Goal: Task Accomplishment & Management: Use online tool/utility

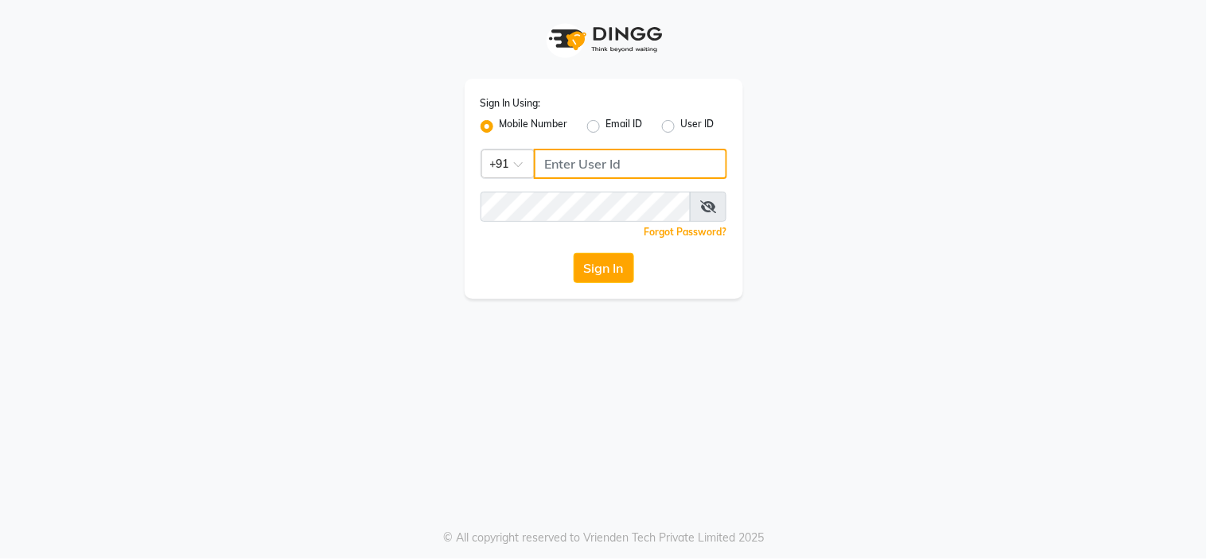
click at [581, 160] on input "Username" at bounding box center [630, 164] width 193 height 30
type input "9004713330"
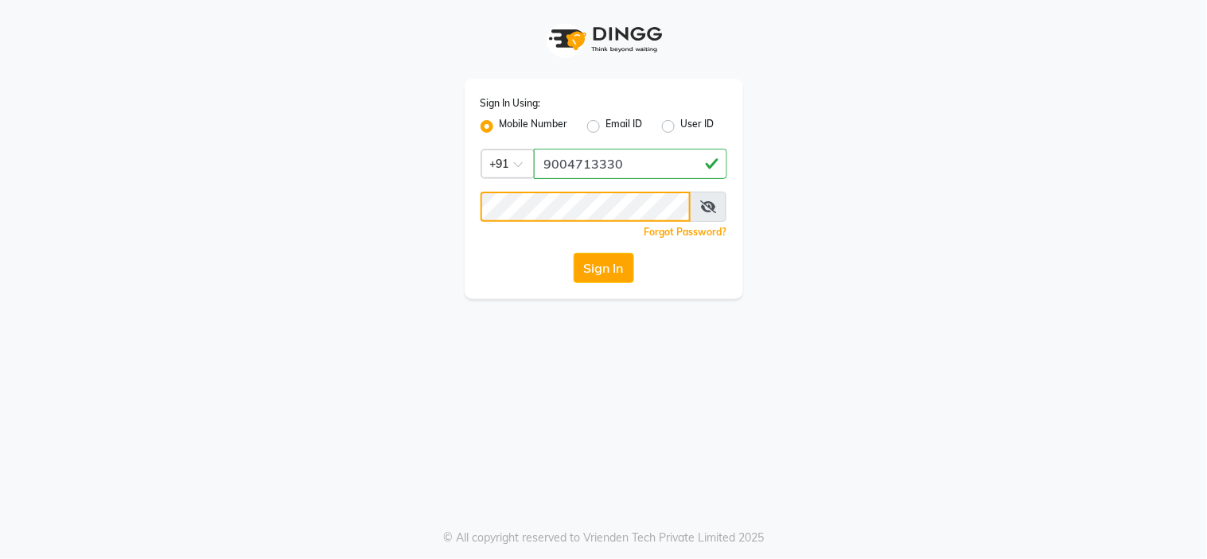
click at [573, 253] on button "Sign In" at bounding box center [603, 268] width 60 height 30
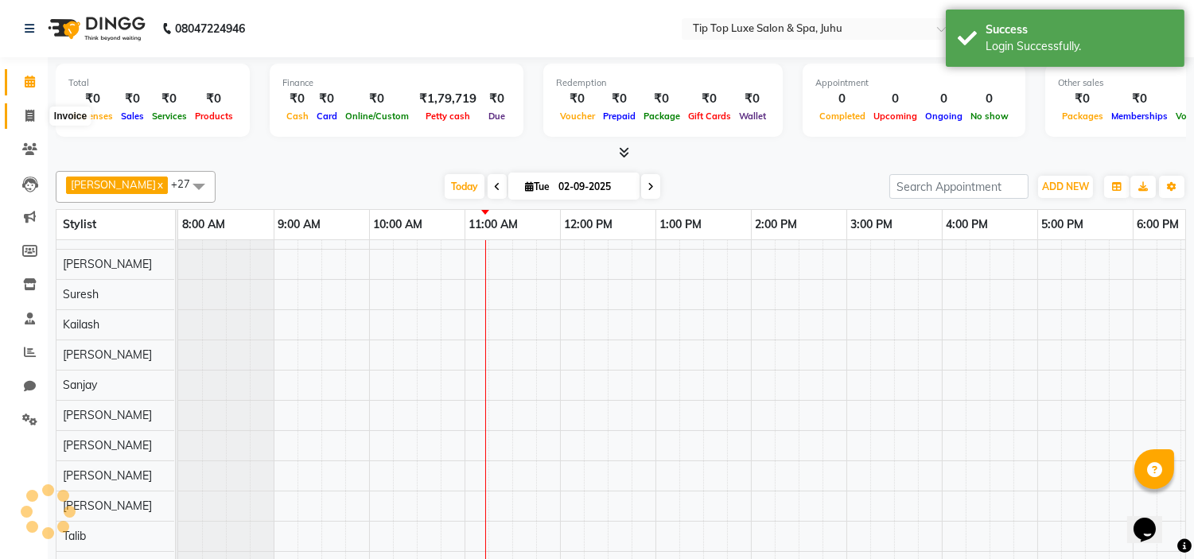
click at [34, 112] on span at bounding box center [30, 116] width 28 height 18
select select "8298"
select select "service"
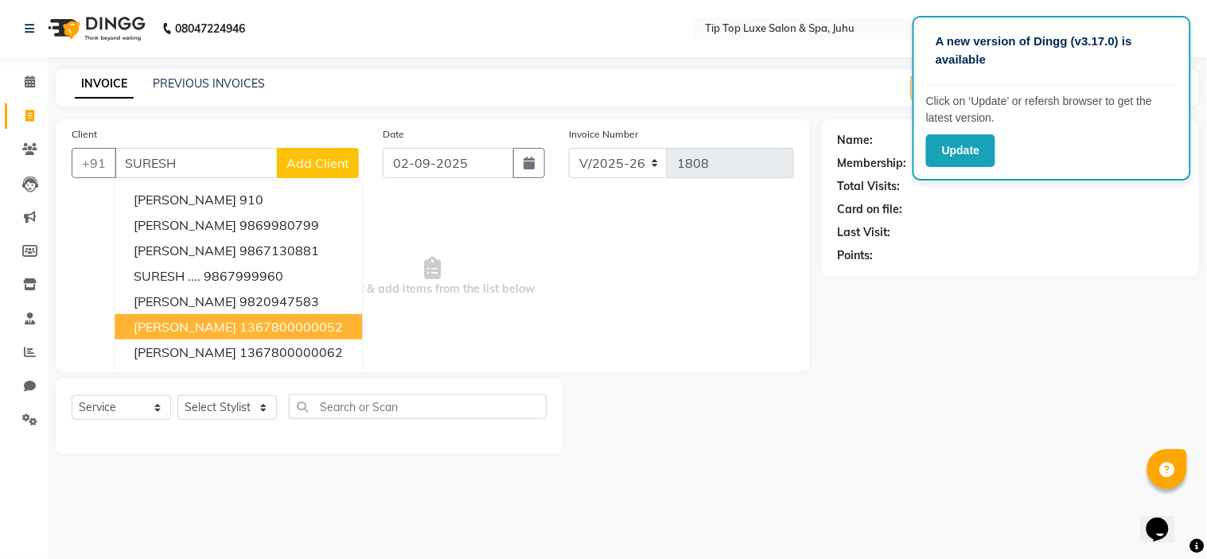
click at [290, 323] on ngb-highlight "1367800000052" at bounding box center [290, 327] width 103 height 16
type input "1367800000052"
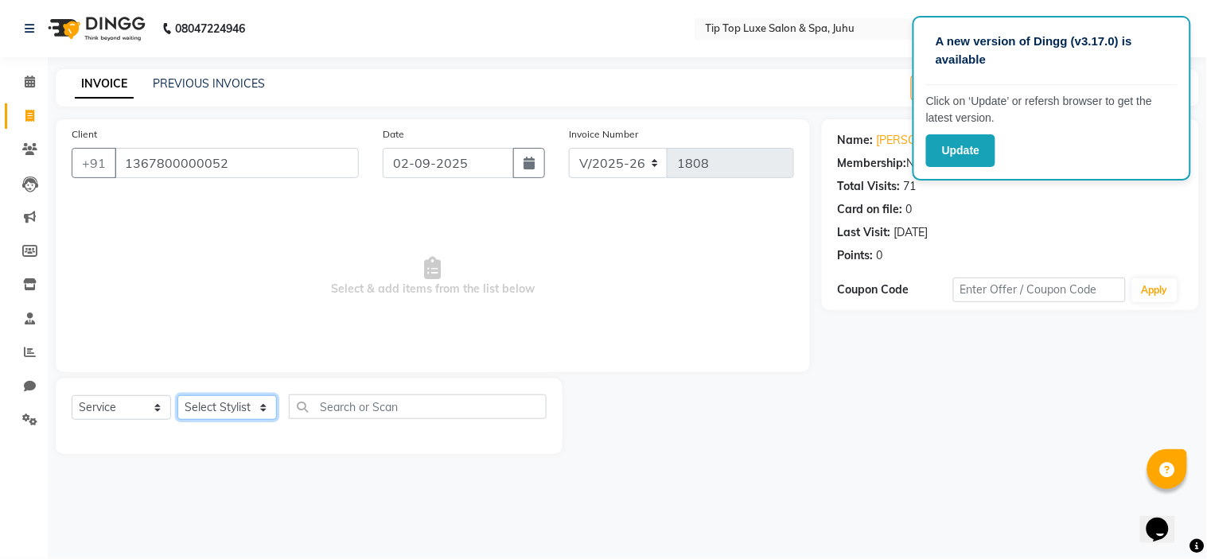
click at [215, 412] on select "Select Stylist [PERSON_NAME] admin [PERSON_NAME] creado ANAO [PERSON_NAME] Jyot…" at bounding box center [226, 407] width 99 height 25
select select "82322"
click at [177, 396] on select "Select Stylist [PERSON_NAME] admin [PERSON_NAME] creado ANAO [PERSON_NAME] Jyot…" at bounding box center [226, 407] width 99 height 25
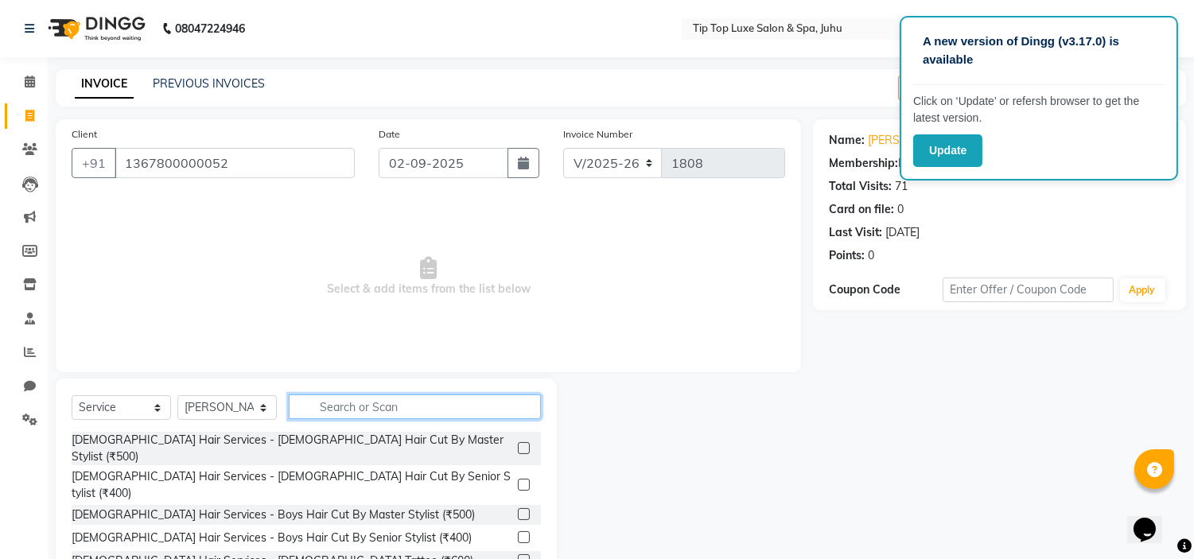
click at [311, 414] on input "text" at bounding box center [415, 407] width 252 height 25
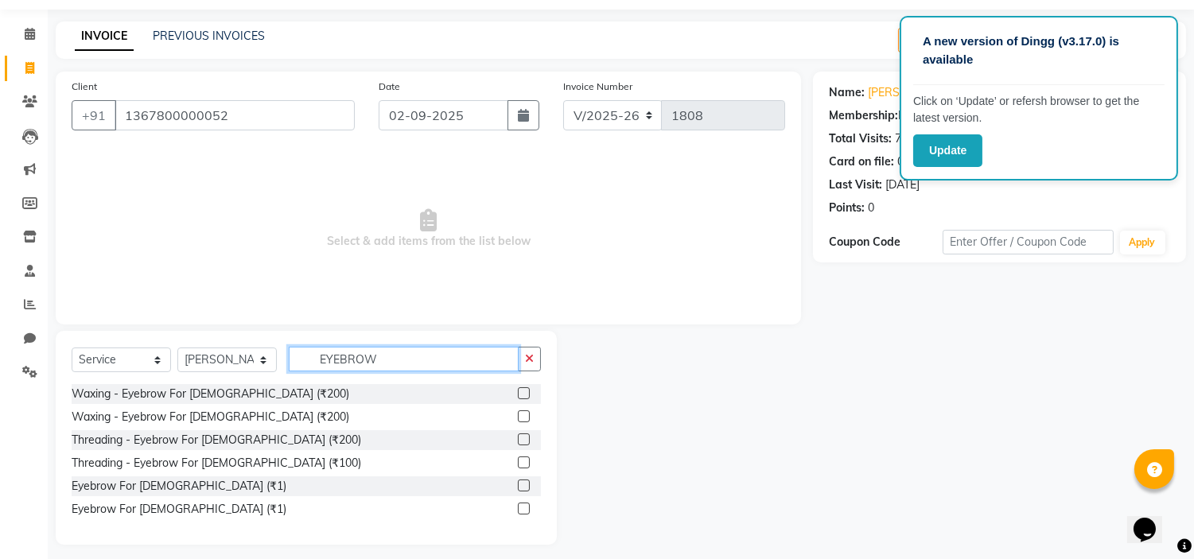
scroll to position [54, 0]
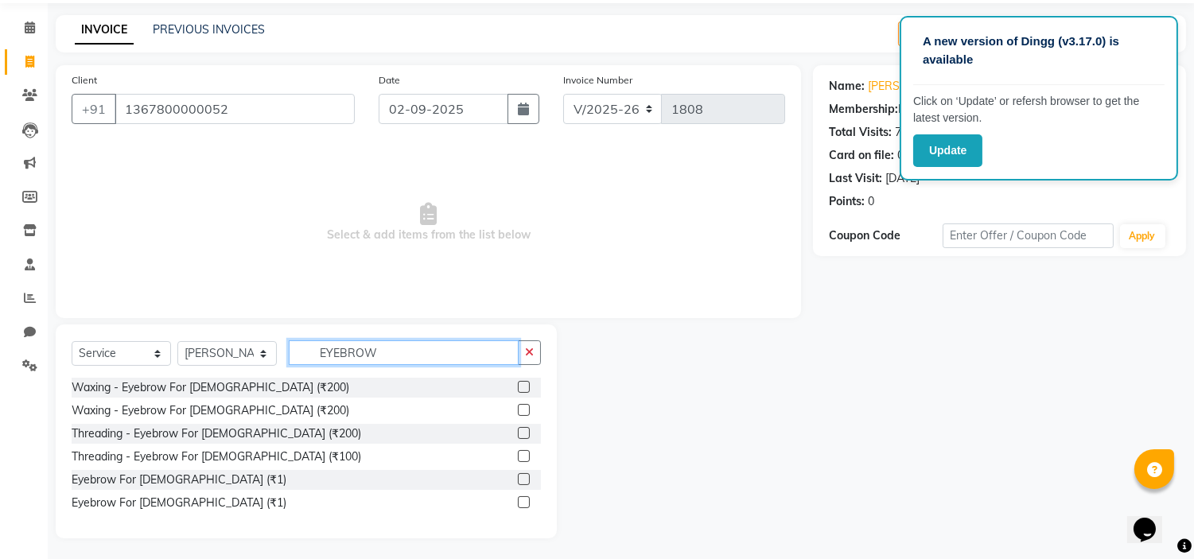
type input "EYEBROW"
click at [523, 457] on label at bounding box center [524, 456] width 12 height 12
click at [523, 457] on input "checkbox" at bounding box center [523, 457] width 10 height 10
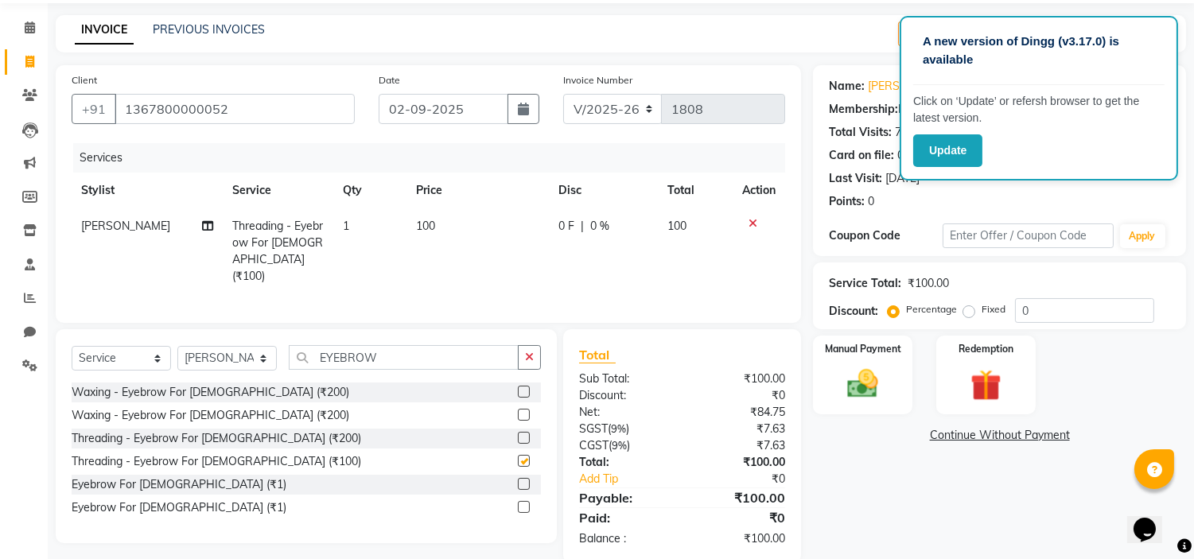
checkbox input "false"
click at [469, 335] on div "Select Service Product Membership Package Voucher Prepaid Gift Card Select Styl…" at bounding box center [306, 436] width 501 height 214
click at [475, 354] on input "EYEBROW" at bounding box center [404, 357] width 230 height 25
type input "E"
type input "UPPER"
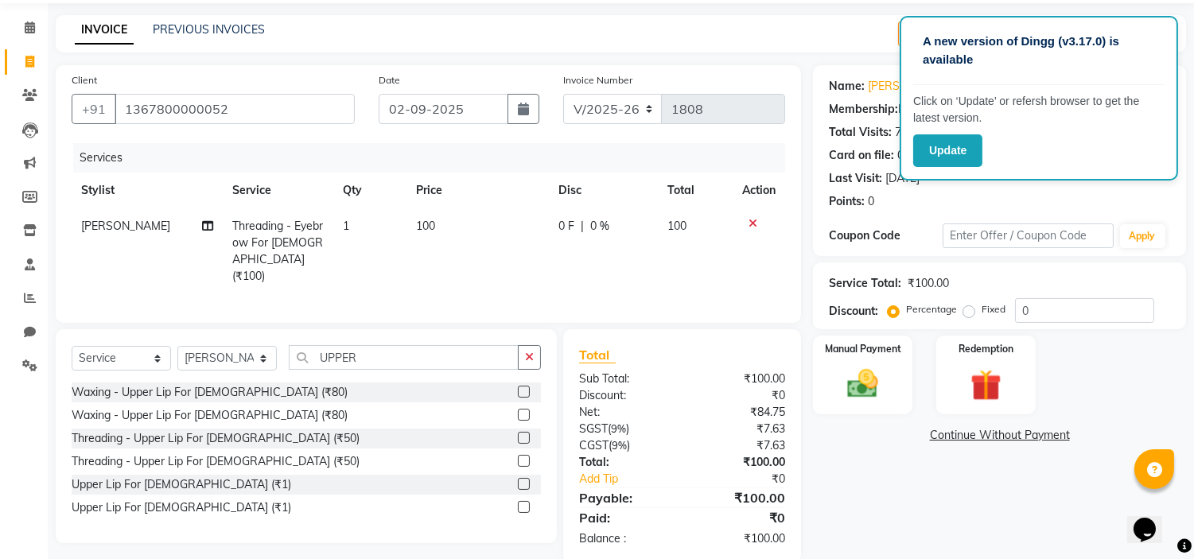
click at [520, 457] on label at bounding box center [524, 461] width 12 height 12
click at [520, 457] on input "checkbox" at bounding box center [523, 462] width 10 height 10
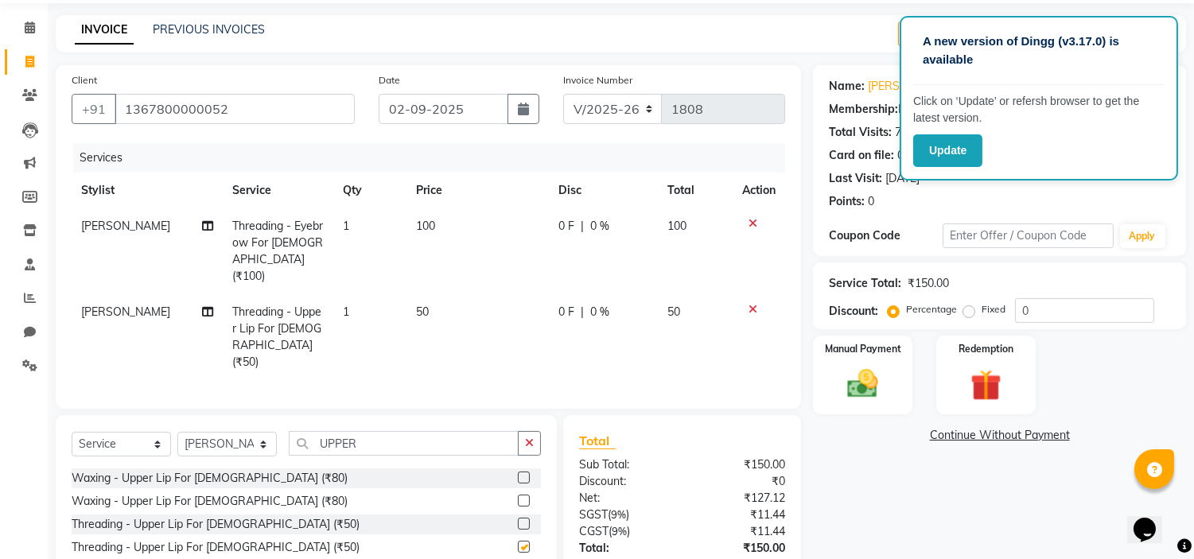
checkbox input "false"
click at [418, 431] on input "UPPER" at bounding box center [404, 443] width 230 height 25
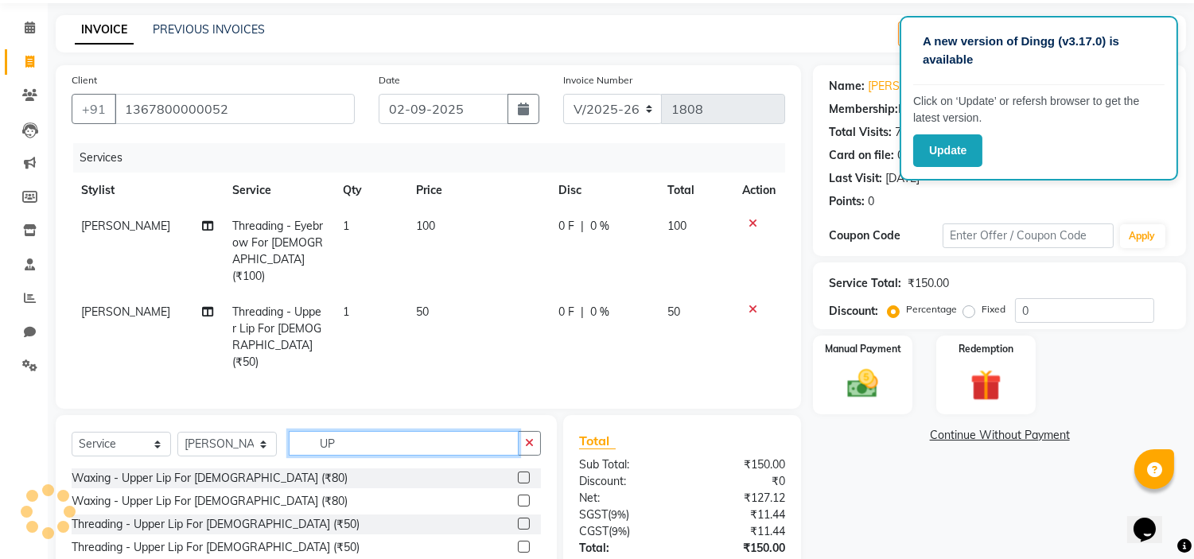
type input "U"
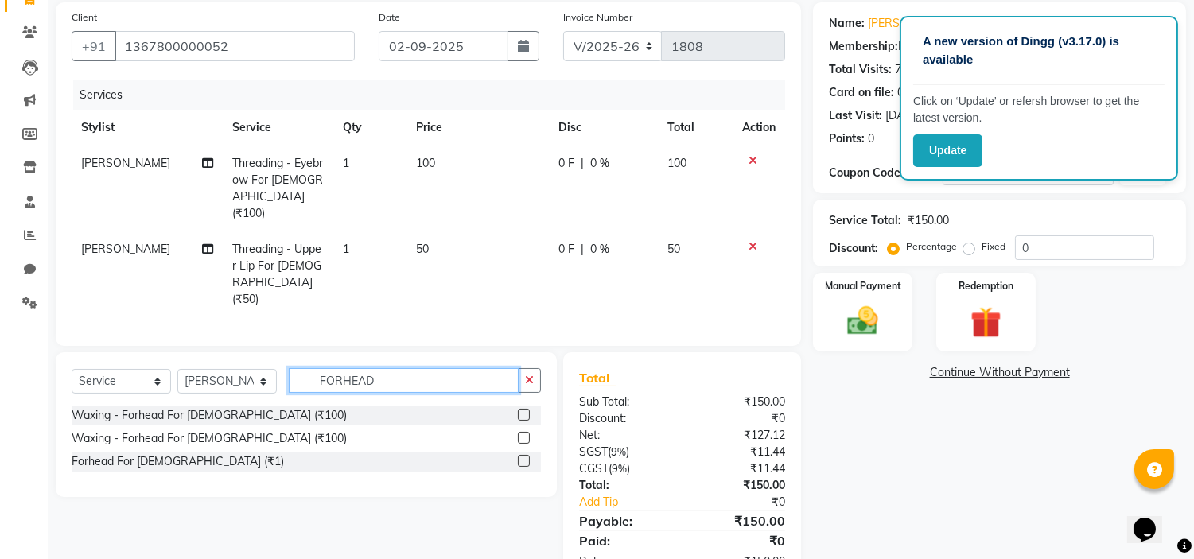
scroll to position [147, 0]
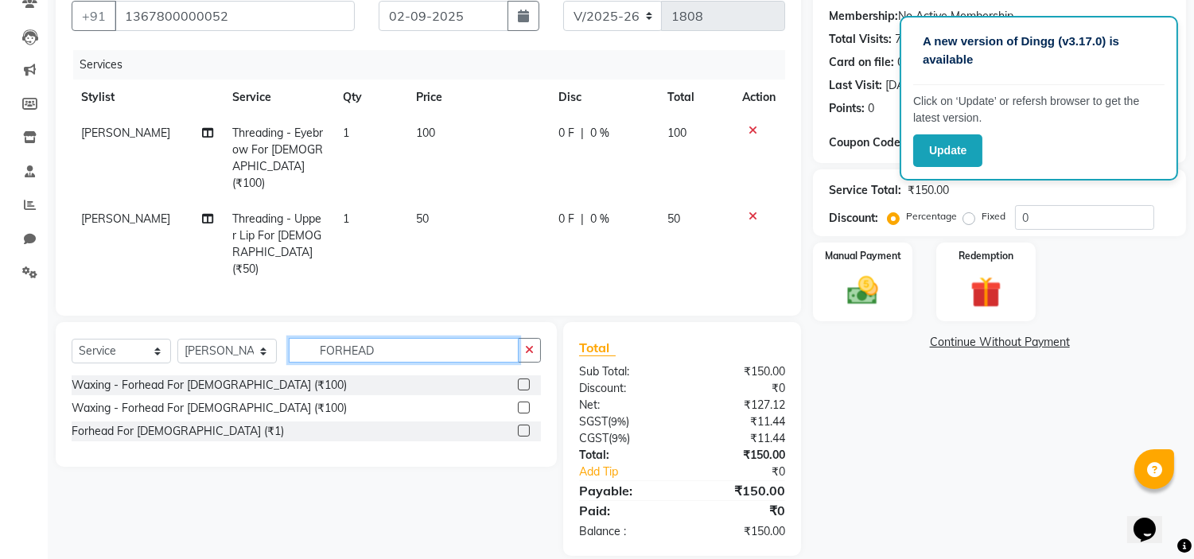
type input "FORHEAD"
click at [520, 425] on label at bounding box center [524, 431] width 12 height 12
click at [520, 426] on input "checkbox" at bounding box center [523, 431] width 10 height 10
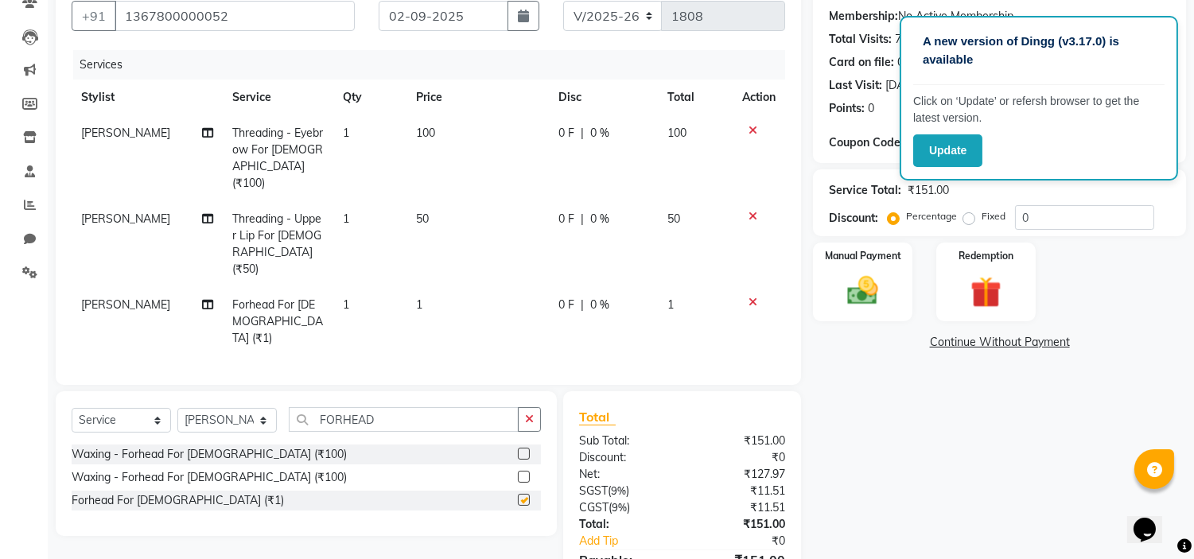
checkbox input "false"
click at [418, 287] on td "1" at bounding box center [477, 321] width 142 height 69
select select "82322"
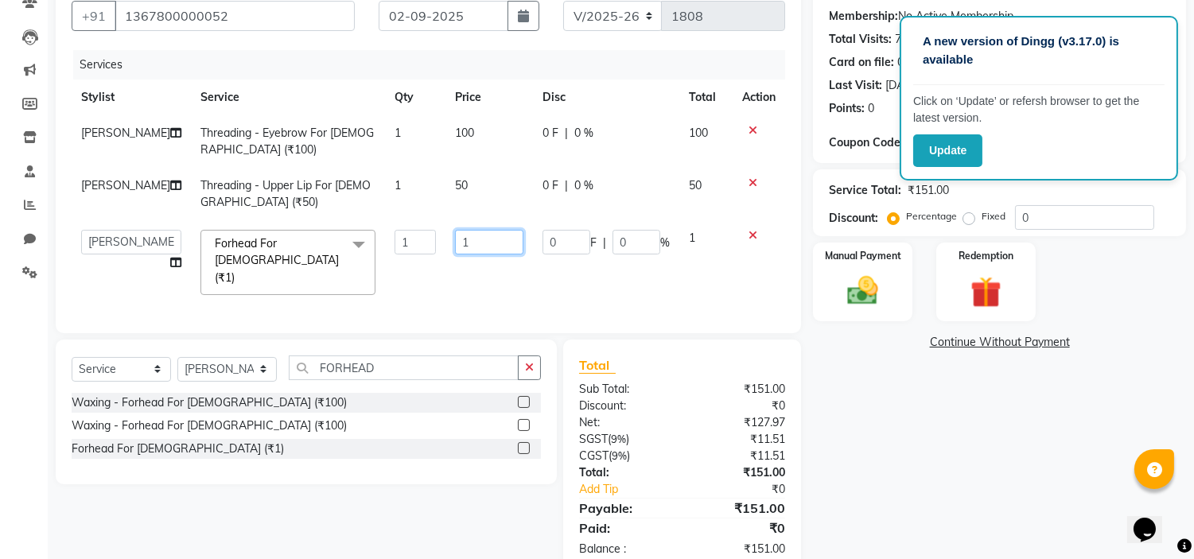
click at [455, 247] on input "1" at bounding box center [489, 242] width 68 height 25
type input "50"
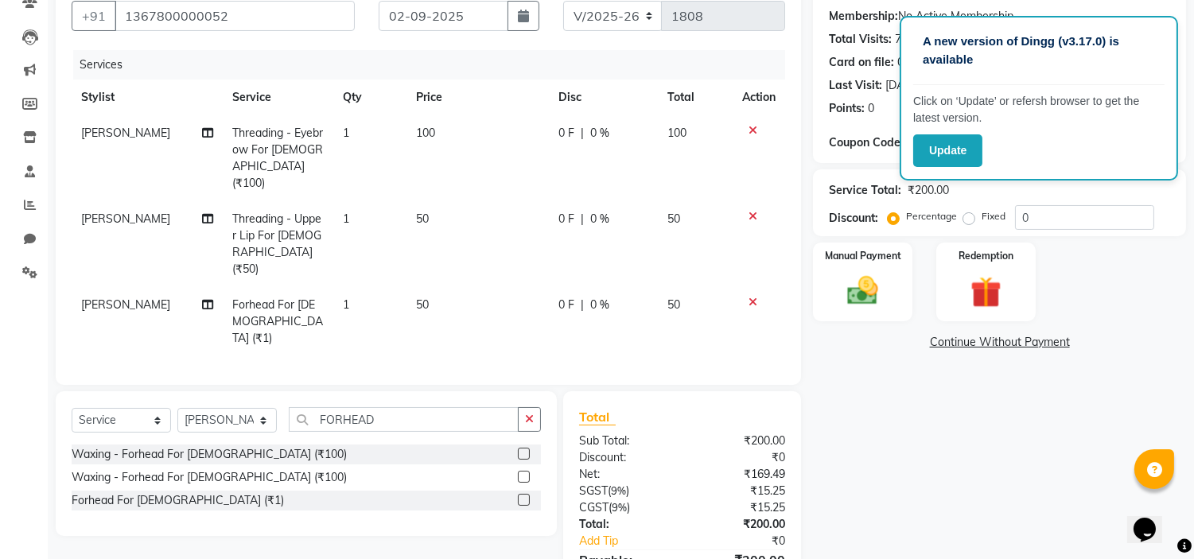
click at [468, 287] on td "50" at bounding box center [477, 321] width 142 height 69
select select "82322"
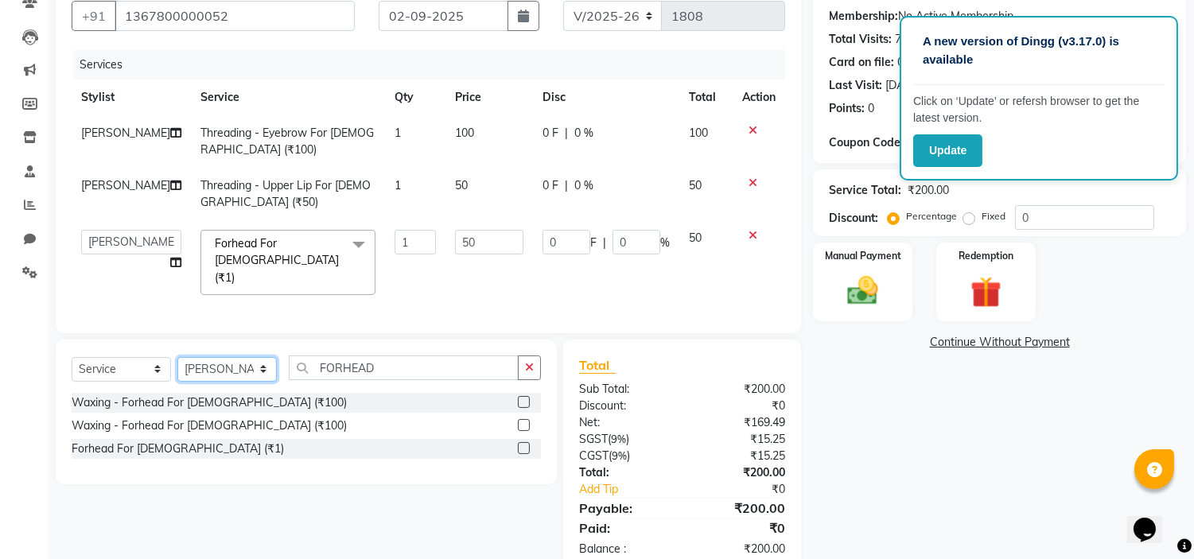
click at [258, 364] on select "Select Stylist [PERSON_NAME] admin [PERSON_NAME] creado ANAO [PERSON_NAME] Jyot…" at bounding box center [226, 369] width 99 height 25
select select "82312"
click at [177, 357] on select "Select Stylist [PERSON_NAME] admin [PERSON_NAME] creado ANAO [PERSON_NAME] Jyot…" at bounding box center [226, 369] width 99 height 25
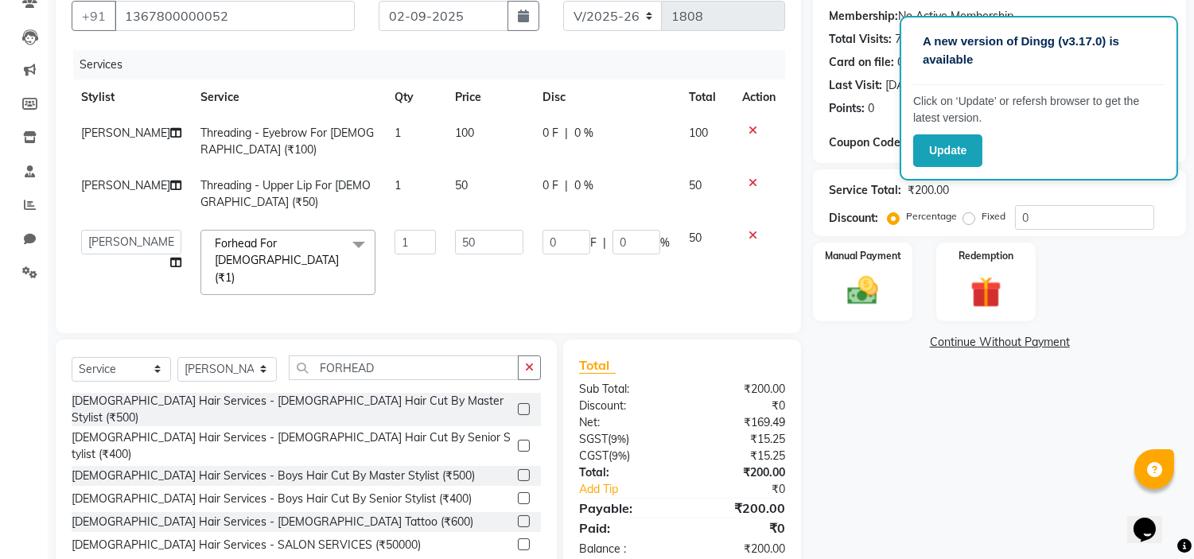
click at [518, 403] on label at bounding box center [524, 409] width 12 height 12
click at [518, 405] on input "checkbox" at bounding box center [523, 410] width 10 height 10
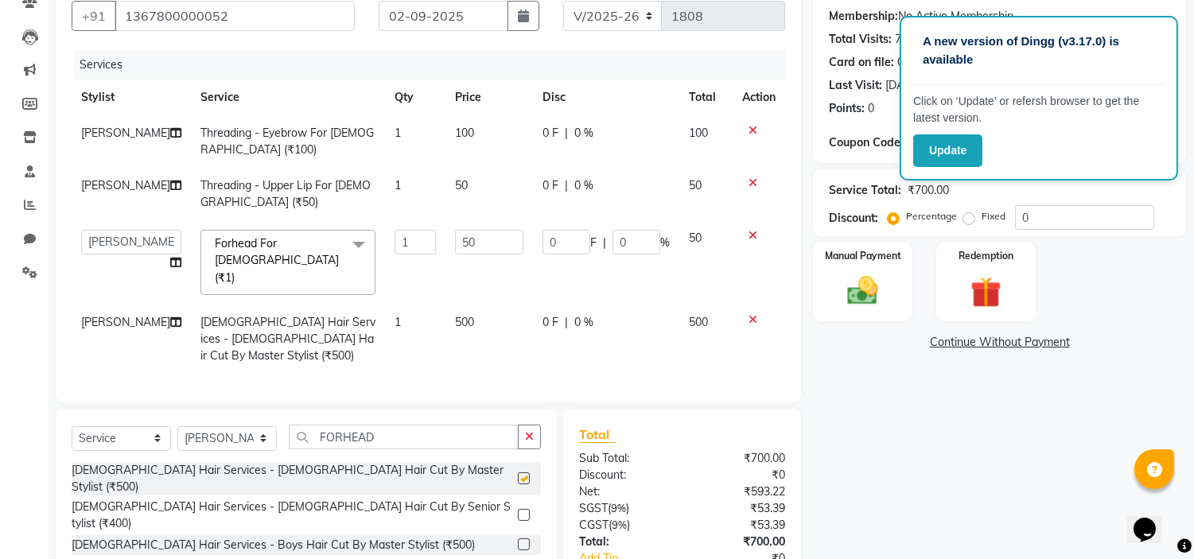
checkbox input "false"
click at [469, 318] on td "500" at bounding box center [488, 339] width 87 height 69
select select "82312"
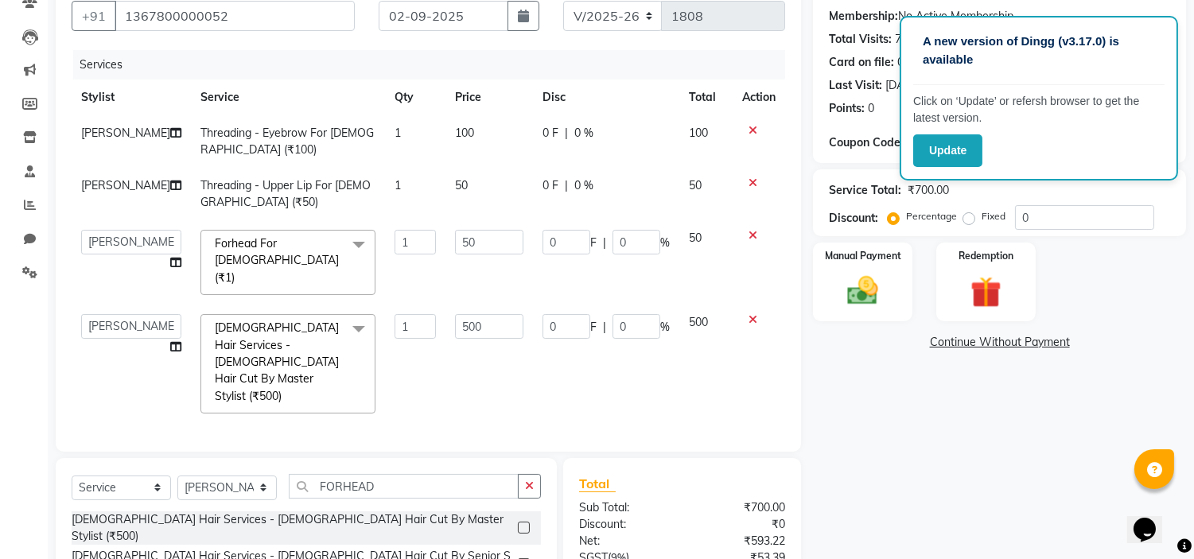
click at [454, 351] on td "500" at bounding box center [488, 364] width 87 height 119
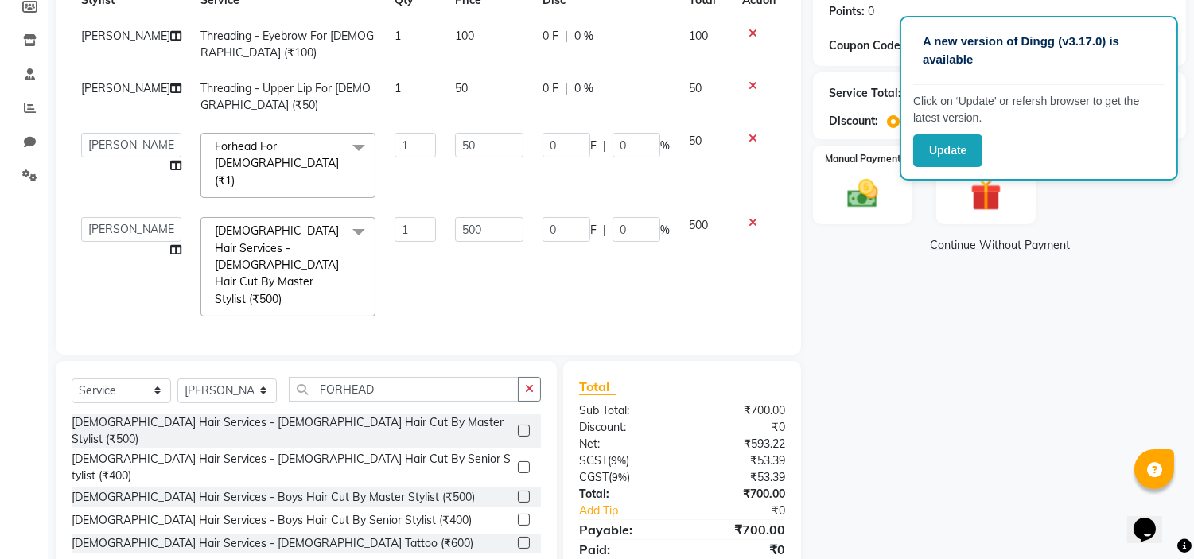
scroll to position [266, 0]
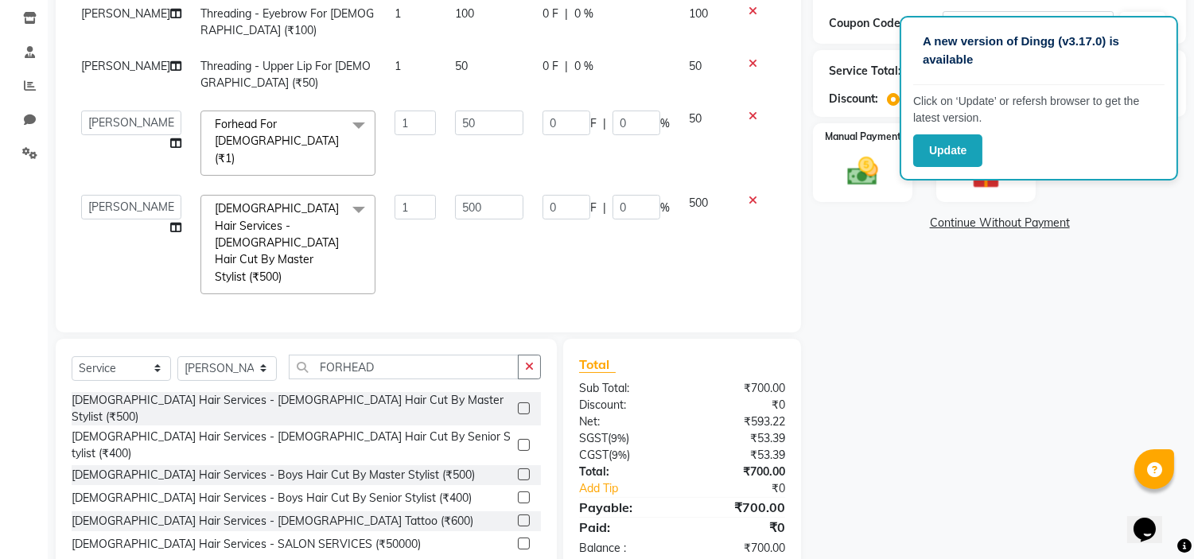
click at [1062, 308] on div "Name: [PERSON_NAME] Membership: No Active Membership Total Visits: 71 Card on f…" at bounding box center [1005, 213] width 385 height 721
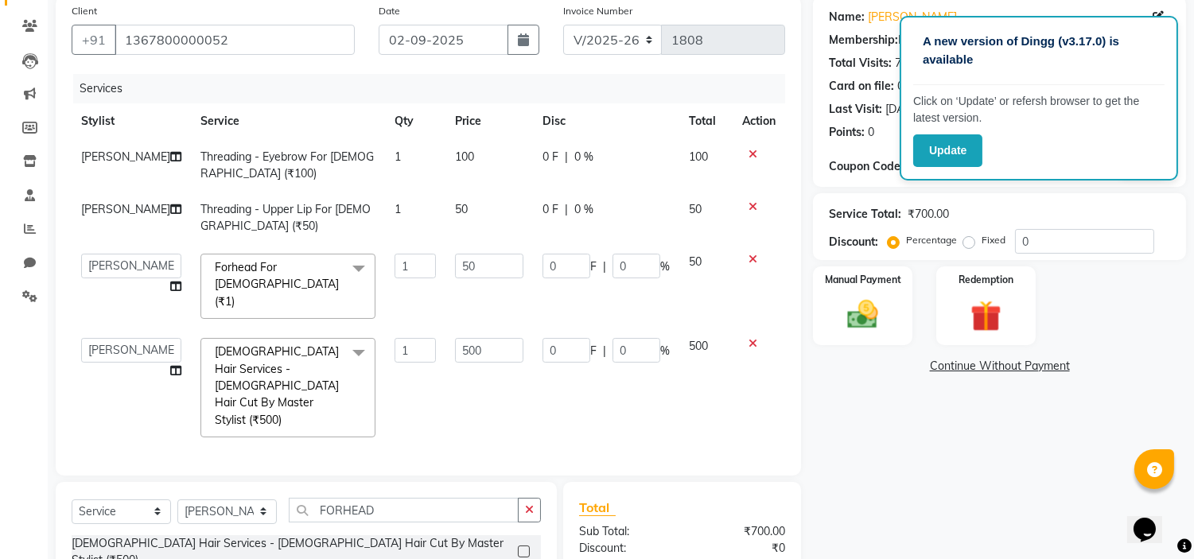
scroll to position [154, 0]
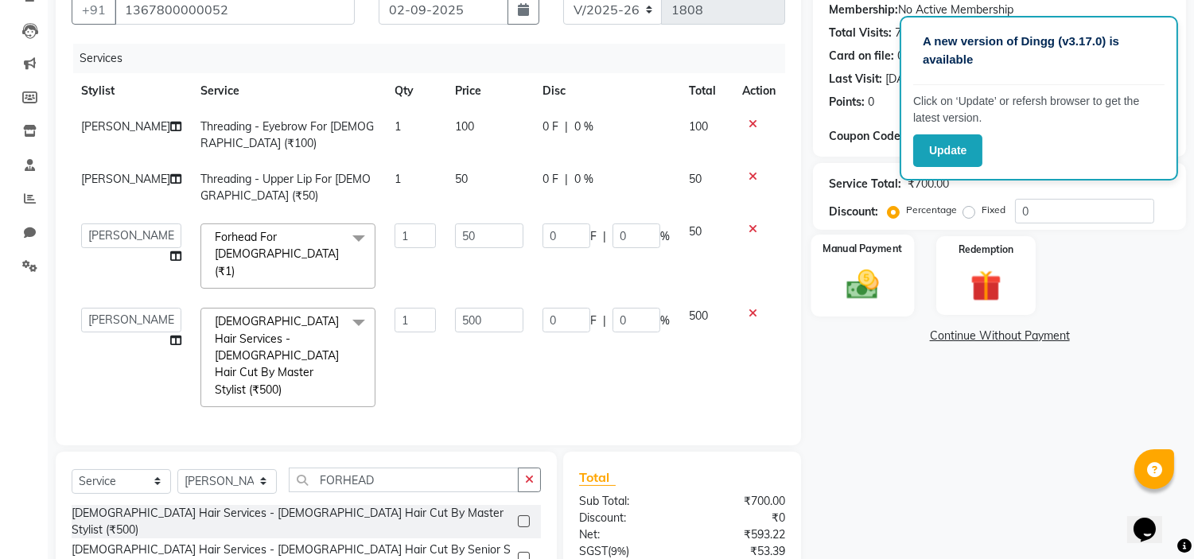
click at [892, 266] on div "Manual Payment" at bounding box center [862, 275] width 103 height 81
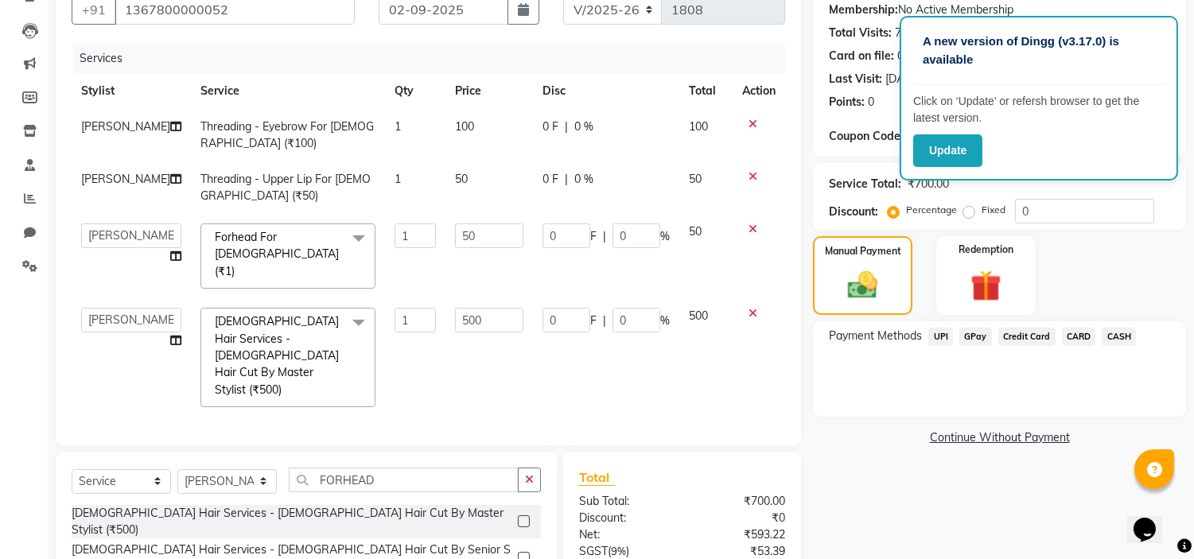
click at [1077, 334] on span "CARD" at bounding box center [1079, 337] width 34 height 18
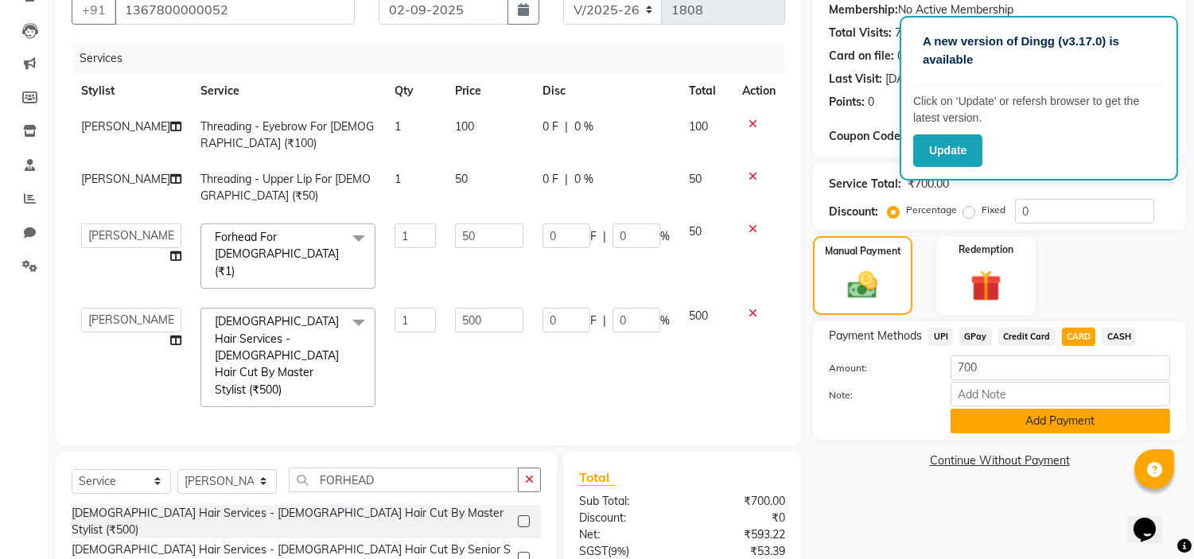
click at [986, 424] on button "Add Payment" at bounding box center [1061, 421] width 220 height 25
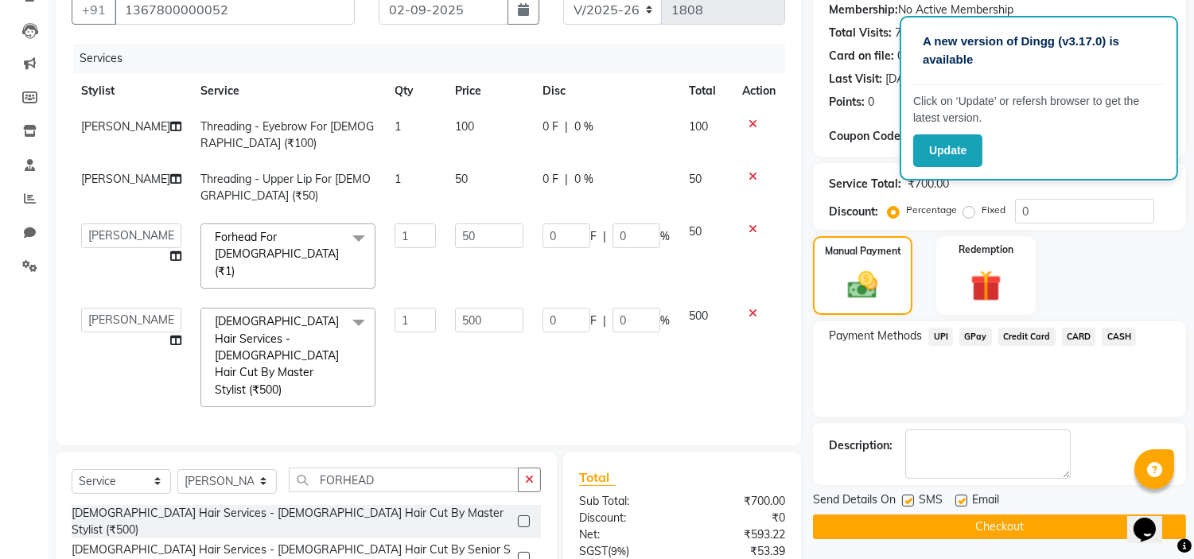
click at [910, 520] on button "Checkout" at bounding box center [999, 527] width 373 height 25
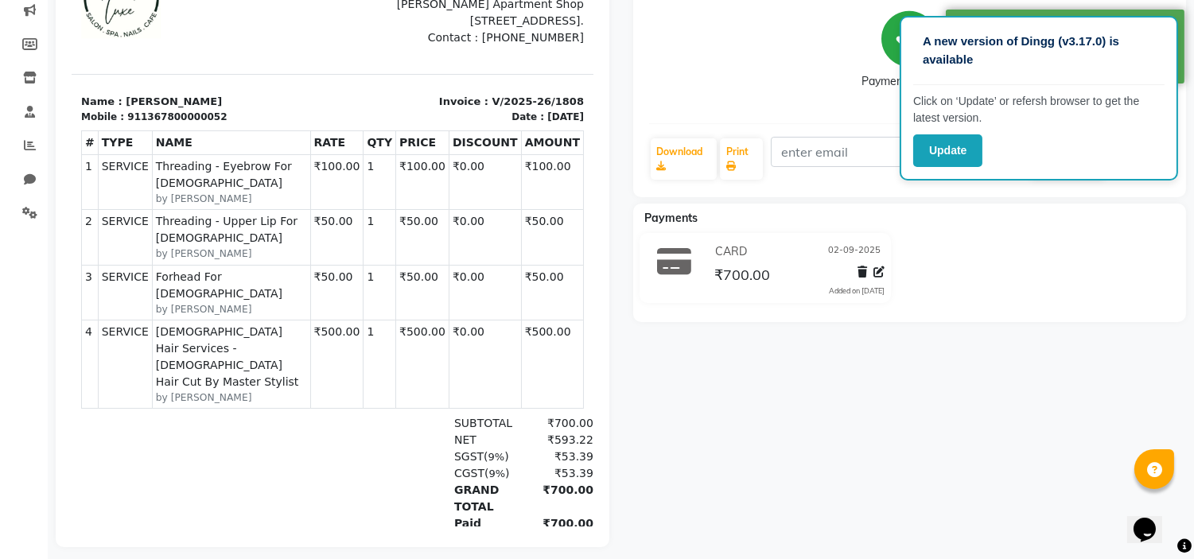
scroll to position [231, 0]
